Goal: Task Accomplishment & Management: Complete application form

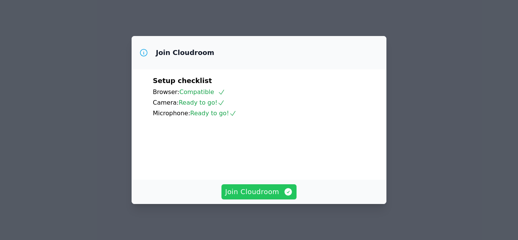
click at [266, 190] on span "Join Cloudroom" at bounding box center [259, 192] width 68 height 11
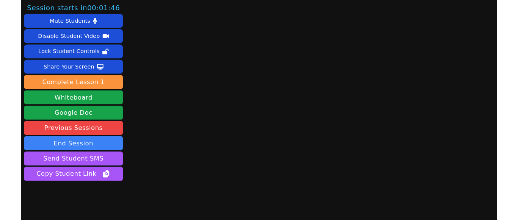
scroll to position [22, 0]
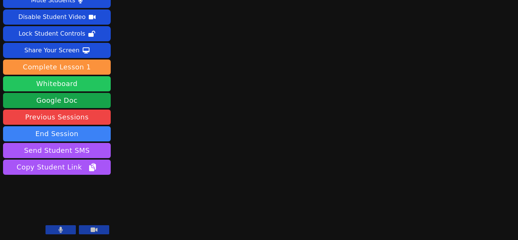
click at [83, 82] on button "Whiteboard" at bounding box center [57, 83] width 108 height 15
click at [60, 228] on icon at bounding box center [61, 230] width 4 height 6
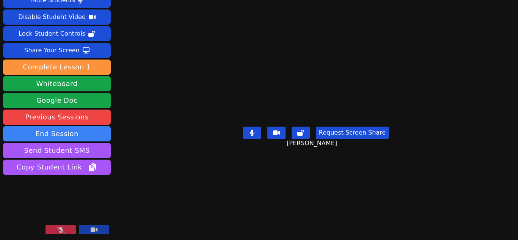
click at [67, 231] on button at bounding box center [61, 229] width 30 height 9
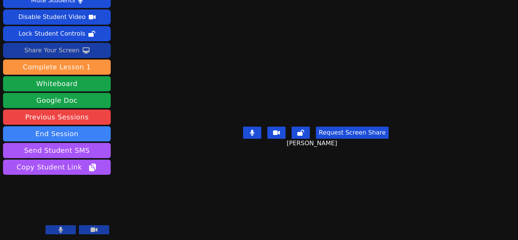
click at [63, 50] on div "Share Your Screen" at bounding box center [51, 50] width 55 height 12
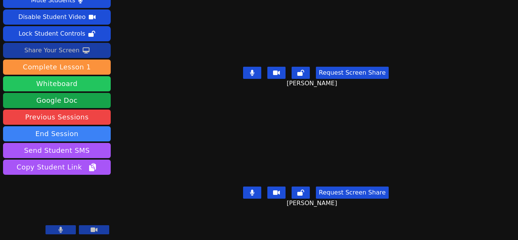
click at [70, 82] on button "Whiteboard" at bounding box center [57, 83] width 108 height 15
click at [65, 47] on div "Share Your Screen" at bounding box center [51, 50] width 55 height 12
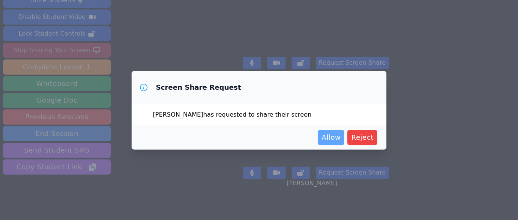
click at [332, 137] on span "Allow" at bounding box center [331, 137] width 19 height 11
click at [338, 140] on span "Allow" at bounding box center [331, 137] width 19 height 11
click at [327, 140] on span "Allow" at bounding box center [331, 137] width 19 height 11
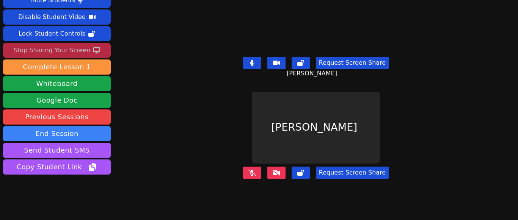
click at [273, 170] on icon at bounding box center [277, 173] width 8 height 6
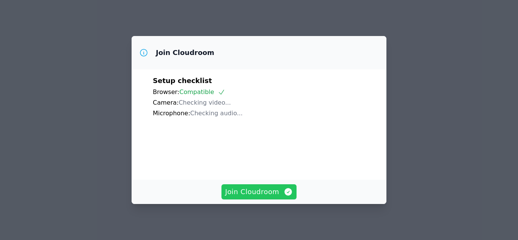
click at [256, 195] on span "Join Cloudroom" at bounding box center [259, 192] width 68 height 11
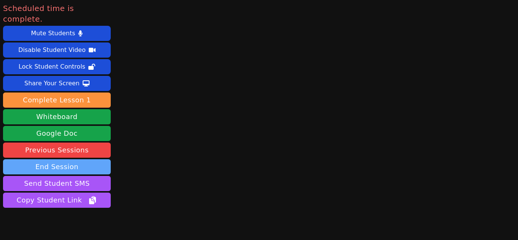
click at [72, 159] on button "End Session" at bounding box center [57, 166] width 108 height 15
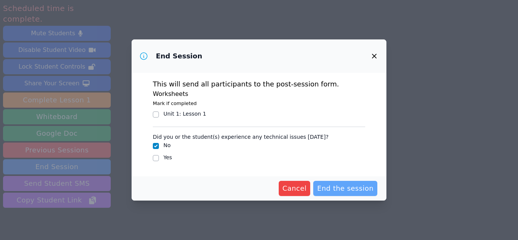
click at [332, 190] on span "End the session" at bounding box center [345, 188] width 57 height 11
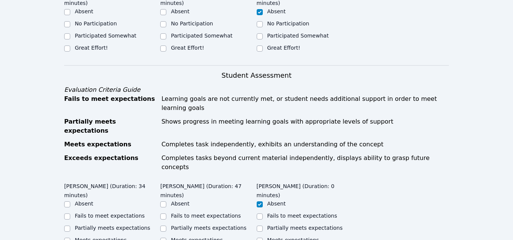
scroll to position [231, 0]
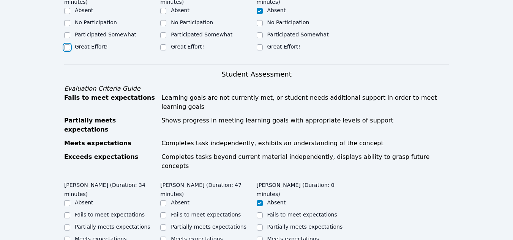
click at [67, 44] on input "Great Effort!" at bounding box center [67, 47] width 6 height 6
checkbox input "true"
click at [162, 44] on input "Great Effort!" at bounding box center [163, 47] width 6 height 6
checkbox input "true"
click at [67, 225] on input "Partially meets expectations" at bounding box center [67, 228] width 6 height 6
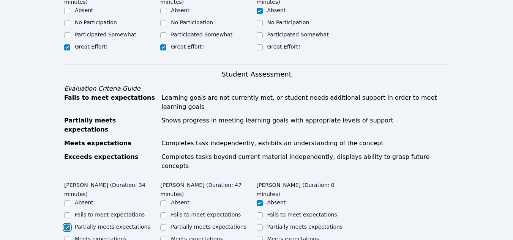
checkbox input "true"
click at [161, 225] on input "Partially meets expectations" at bounding box center [163, 228] width 6 height 6
checkbox input "true"
click at [260, 225] on input "Partially meets expectations" at bounding box center [260, 228] width 6 height 6
checkbox input "true"
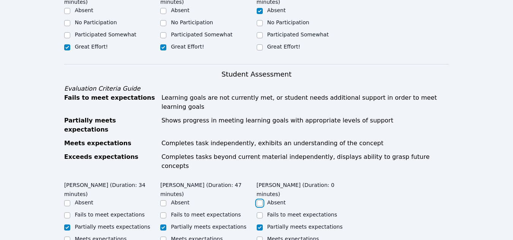
click at [258, 200] on input "Absent" at bounding box center [260, 203] width 6 height 6
checkbox input "true"
checkbox input "false"
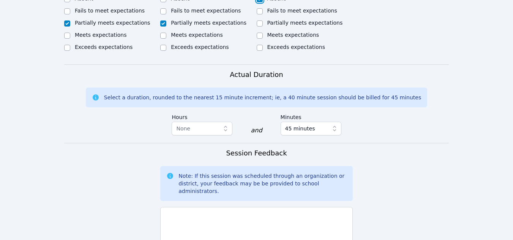
scroll to position [438, 0]
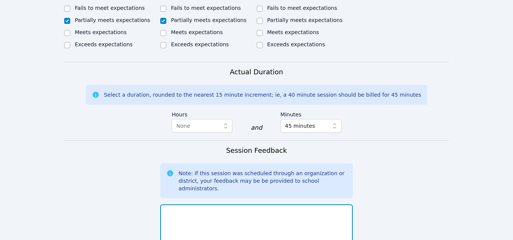
click at [196, 205] on textarea at bounding box center [256, 225] width 192 height 41
type textarea "Y"
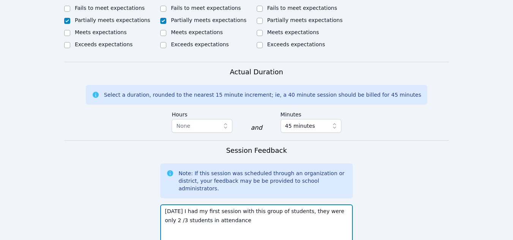
click at [170, 205] on textarea "TOday I had my first session with this group of students, they were only 2 /3 s…" at bounding box center [256, 225] width 192 height 41
click at [342, 205] on textarea "Today I had my first session with this group of students, they were only 2 /3 s…" at bounding box center [256, 225] width 192 height 41
click at [219, 205] on textarea "Today I had my first session with this group of students, they were only two st…" at bounding box center [256, 225] width 192 height 41
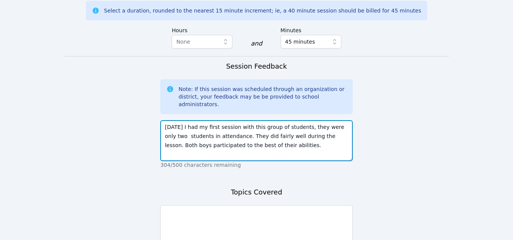
scroll to position [537, 0]
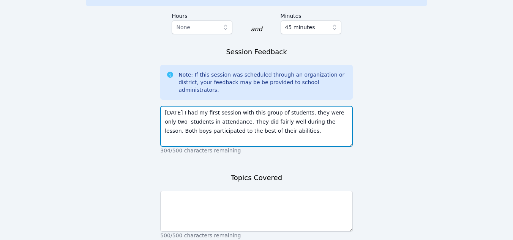
type textarea "Today I had my first session with this group of students, they were only two st…"
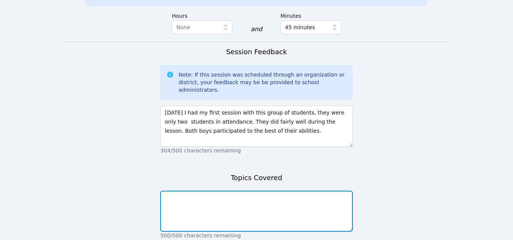
click at [176, 191] on textarea at bounding box center [256, 211] width 192 height 41
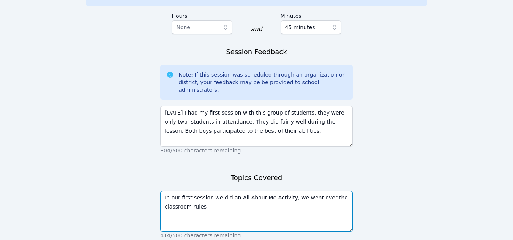
click at [316, 191] on textarea "In our first session we did an All About Me Activity, we went over the classroo…" at bounding box center [256, 211] width 192 height 41
click at [205, 191] on textarea "In our first session we did an All About Me Activity, we went read the classroo…" at bounding box center [256, 211] width 192 height 41
click at [304, 191] on textarea "In our first session we did an All About Me Activity, we went read the classroo…" at bounding box center [256, 211] width 192 height 41
click at [253, 191] on textarea "In our first session we did an All About Me Activity, we read the classroom rul…" at bounding box center [256, 211] width 192 height 41
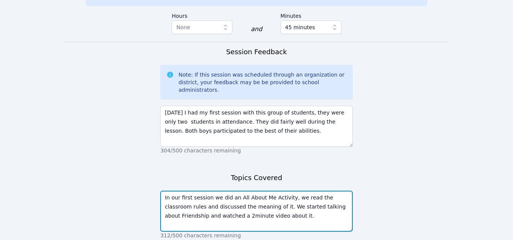
click at [207, 191] on textarea "In our first session we did an All About Me Activity, we read the classroom rul…" at bounding box center [256, 211] width 192 height 41
click at [204, 191] on textarea "In our first session we did an All About Me Activity, we read the classroom rul…" at bounding box center [256, 211] width 192 height 41
click at [203, 191] on textarea "In our first session we did an All About Me Activity, we read the classroom rul…" at bounding box center [256, 211] width 192 height 41
click at [235, 191] on textarea "In our first session we did an All About Me Activity, we read the classroom rul…" at bounding box center [256, 211] width 192 height 41
type textarea "In our first session we did an All About Me Activity, we read the classroom rul…"
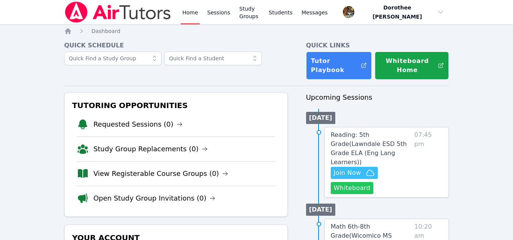
click at [341, 182] on button "Whiteboard" at bounding box center [351, 188] width 43 height 12
click at [349, 182] on button "Whiteboard" at bounding box center [351, 188] width 43 height 12
click at [336, 168] on span "Join Now" at bounding box center [347, 172] width 27 height 9
click at [348, 146] on span "Reading: 5th Grade ( Lawndale ESD 5th Grade ELA (Eng Lang Learners) )" at bounding box center [368, 148] width 76 height 35
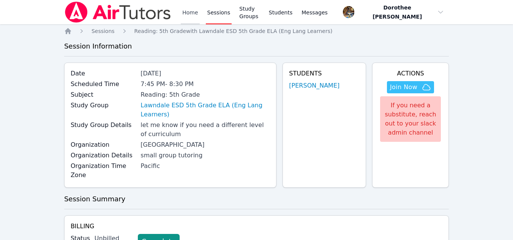
click at [188, 14] on link "Home" at bounding box center [190, 12] width 19 height 24
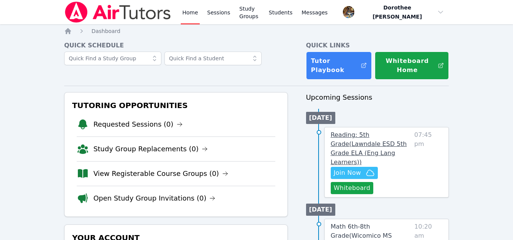
click at [344, 139] on link "Reading: 5th Grade ( Lawndale ESD 5th Grade ELA (Eng Lang Learners) )" at bounding box center [370, 149] width 80 height 36
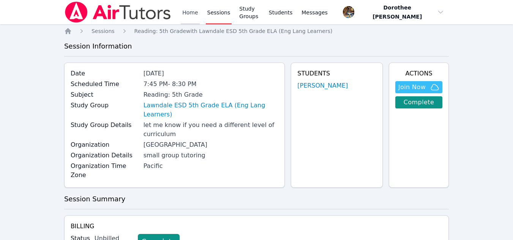
click at [187, 13] on link "Home" at bounding box center [190, 12] width 19 height 24
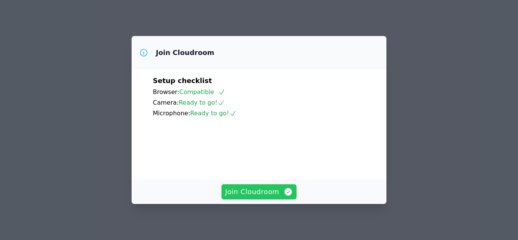
click at [249, 192] on span "Join Cloudroom" at bounding box center [259, 192] width 68 height 11
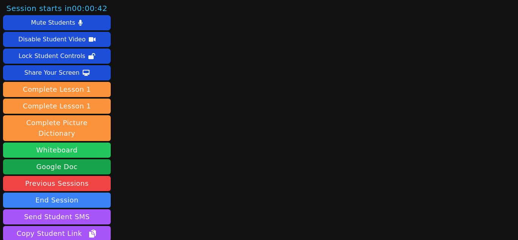
click at [75, 143] on button "Whiteboard" at bounding box center [57, 150] width 108 height 15
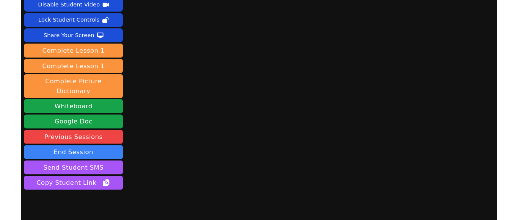
scroll to position [56, 0]
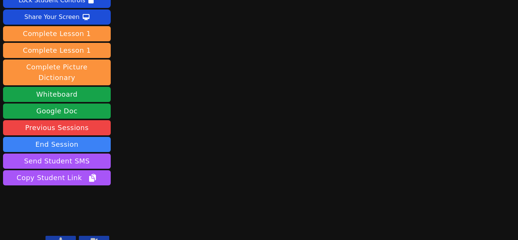
click at [69, 236] on button at bounding box center [61, 240] width 30 height 9
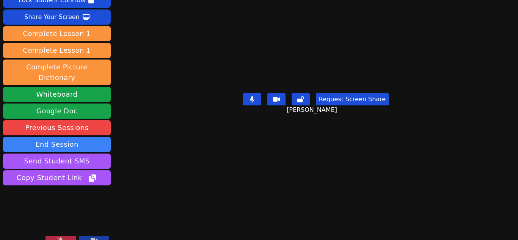
click at [69, 236] on button at bounding box center [61, 240] width 30 height 9
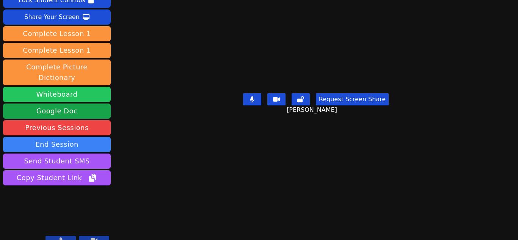
click at [77, 87] on button "Whiteboard" at bounding box center [57, 94] width 108 height 15
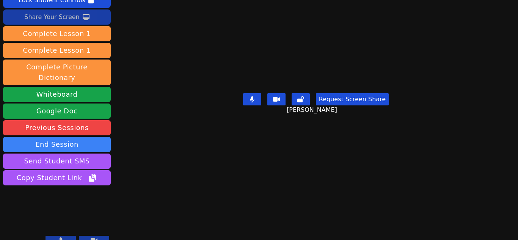
click at [67, 19] on div "Share Your Screen" at bounding box center [51, 17] width 55 height 12
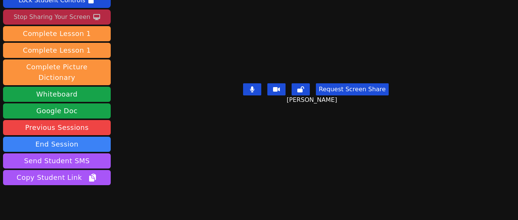
scroll to position [0, 0]
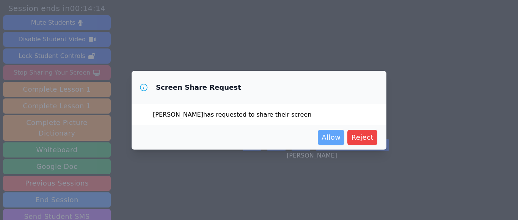
click at [331, 140] on span "Allow" at bounding box center [331, 137] width 19 height 11
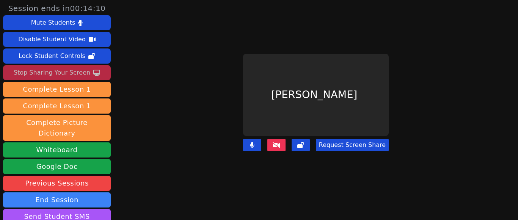
click at [279, 139] on button at bounding box center [277, 145] width 18 height 12
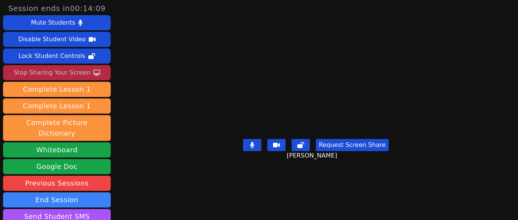
click at [273, 142] on div "Bao Pham Request Screen Share Bao Pham" at bounding box center [316, 110] width 146 height 112
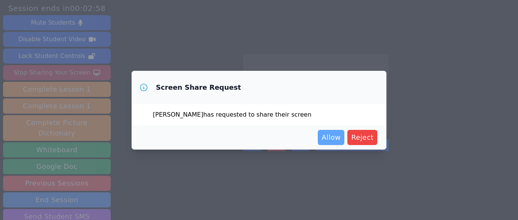
click at [340, 138] on span "Allow" at bounding box center [331, 137] width 19 height 11
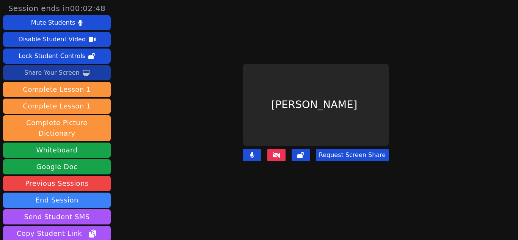
click at [55, 77] on div "Share Your Screen" at bounding box center [51, 73] width 55 height 12
click at [68, 73] on div "Share Your Screen" at bounding box center [51, 73] width 55 height 12
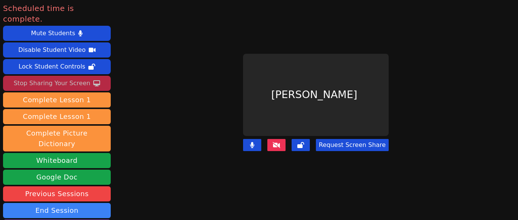
click at [274, 142] on icon at bounding box center [277, 145] width 8 height 6
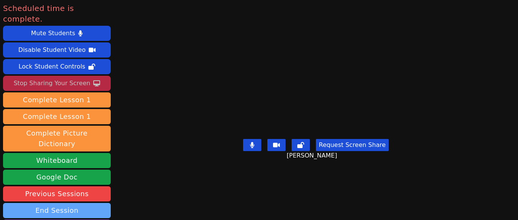
click at [63, 203] on button "End Session" at bounding box center [57, 210] width 108 height 15
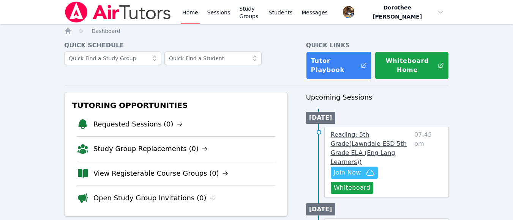
click at [365, 142] on span "Reading: 5th Grade ( Lawndale ESD 5th Grade ELA (Eng Lang Learners) )" at bounding box center [368, 148] width 76 height 35
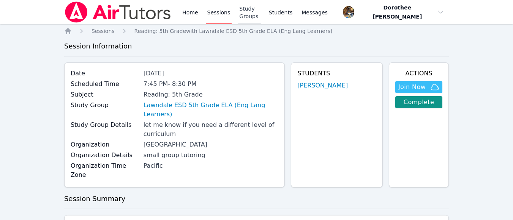
click at [247, 11] on link "Study Groups" at bounding box center [250, 12] width 24 height 24
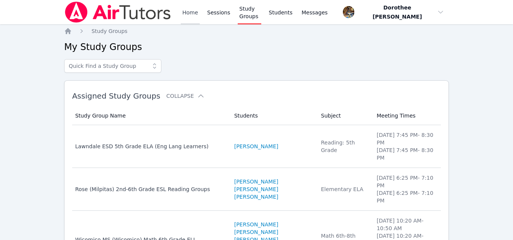
click at [186, 11] on link "Home" at bounding box center [190, 12] width 19 height 24
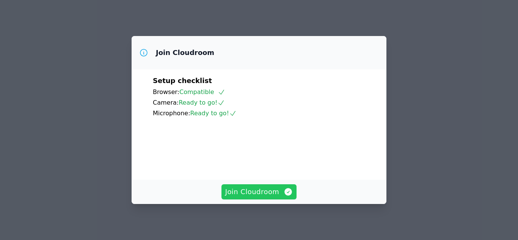
click at [263, 189] on span "Join Cloudroom" at bounding box center [259, 192] width 68 height 11
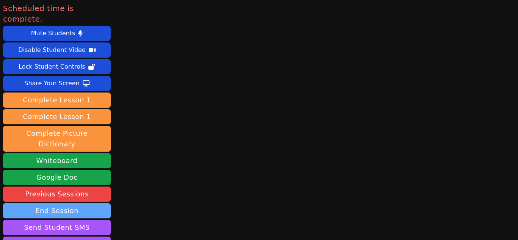
click at [60, 203] on button "End Session" at bounding box center [57, 210] width 108 height 15
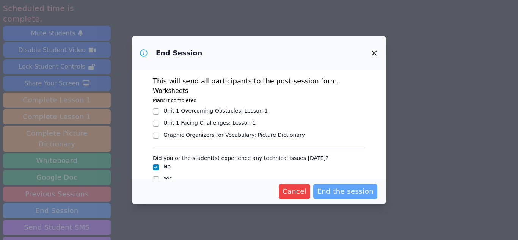
click at [350, 197] on span "End the session" at bounding box center [345, 191] width 57 height 11
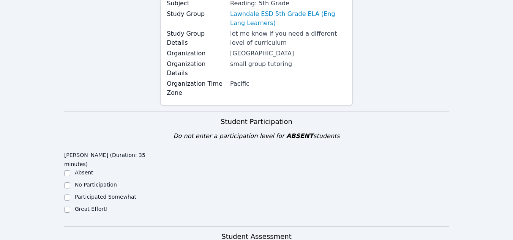
scroll to position [111, 0]
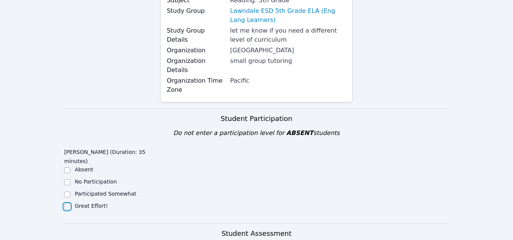
click at [65, 204] on input "Great Effort!" at bounding box center [67, 207] width 6 height 6
checkbox input "true"
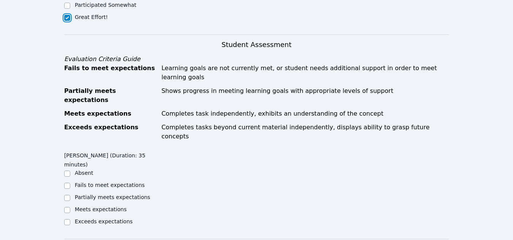
scroll to position [302, 0]
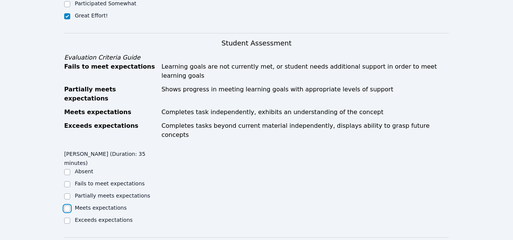
click at [69, 206] on input "Meets expectations" at bounding box center [67, 209] width 6 height 6
checkbox input "true"
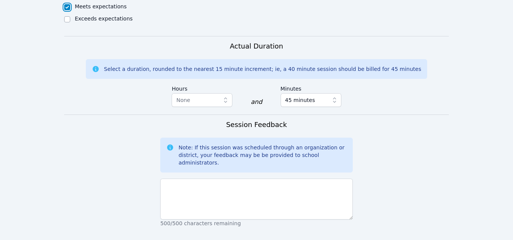
scroll to position [506, 0]
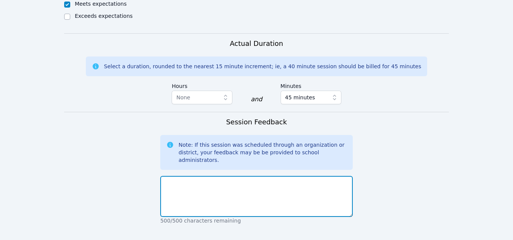
click at [172, 176] on textarea at bounding box center [256, 196] width 192 height 41
click at [179, 176] on textarea "[DATE];s first lesson consisted of completing the survey" at bounding box center [256, 196] width 192 height 41
click at [294, 176] on textarea "[DATE] first lesson consisted of completing the survey" at bounding box center [256, 196] width 192 height 41
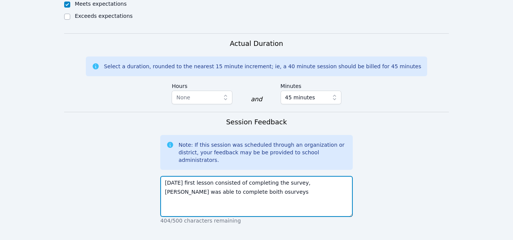
click at [197, 176] on textarea "[DATE] first lesson consisted of completing the survey, [PERSON_NAME] was able …" at bounding box center [256, 196] width 192 height 41
click at [196, 176] on textarea "[DATE] first lesson consisted of completing the survey, [PERSON_NAME] was able …" at bounding box center [256, 196] width 192 height 41
click at [203, 176] on textarea "[DATE] first lesson consisted of completing the survey, [PERSON_NAME] was able …" at bounding box center [256, 196] width 192 height 41
click at [218, 176] on textarea "[DATE] first lesson consisted of completing the survey, [PERSON_NAME] was able …" at bounding box center [256, 196] width 192 height 41
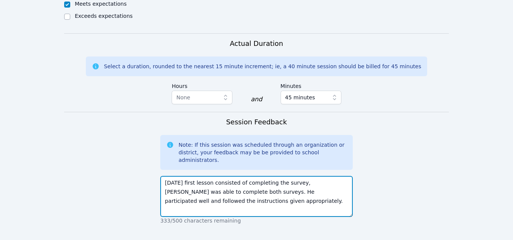
type textarea "[DATE] first lesson consisted of completing the survey, [PERSON_NAME] was able …"
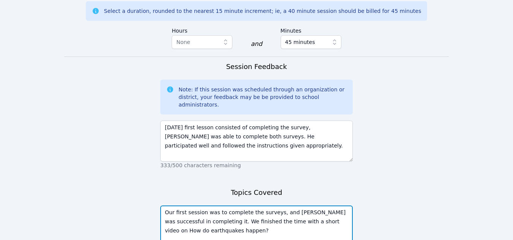
scroll to position [579, 0]
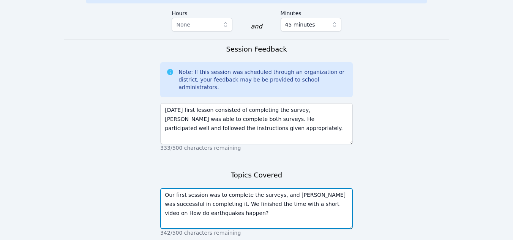
type textarea "Our first session was to complete the surveys, and [PERSON_NAME] was successful…"
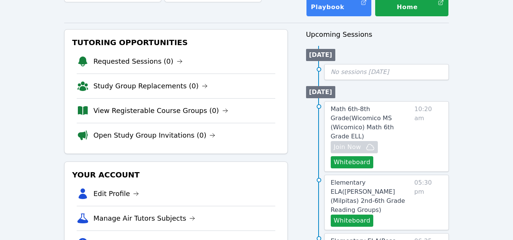
scroll to position [59, 0]
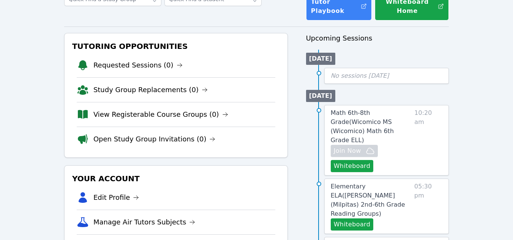
click at [357, 161] on button "Whiteboard" at bounding box center [351, 166] width 43 height 12
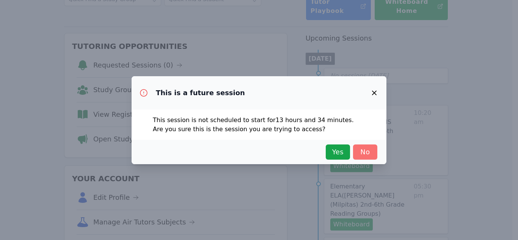
click at [364, 155] on span "No" at bounding box center [365, 152] width 17 height 11
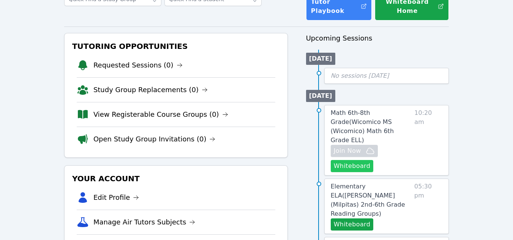
click at [352, 160] on button "Whiteboard" at bounding box center [351, 166] width 43 height 12
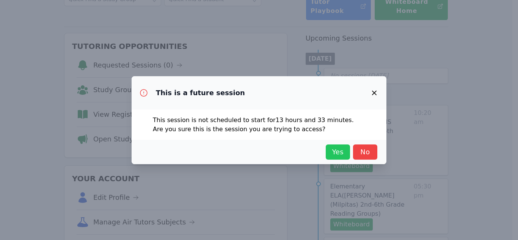
click at [337, 149] on span "Yes" at bounding box center [338, 152] width 17 height 11
